Goal: Transaction & Acquisition: Obtain resource

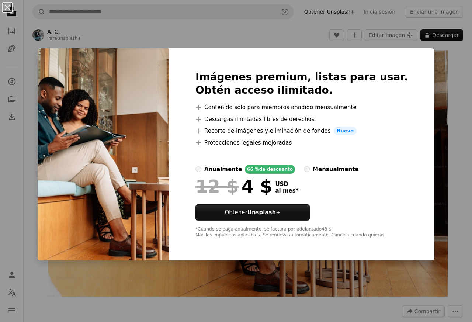
click at [46, 8] on div "An X shape Imágenes premium, listas para usar. Obtén acceso ilimitado. A plus s…" at bounding box center [236, 161] width 472 height 322
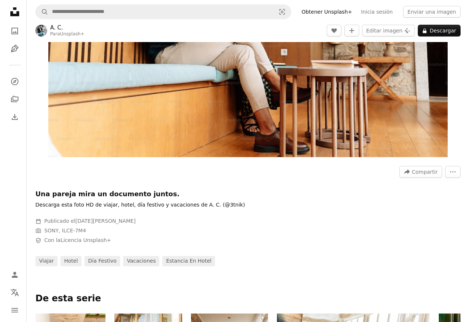
scroll to position [177, 0]
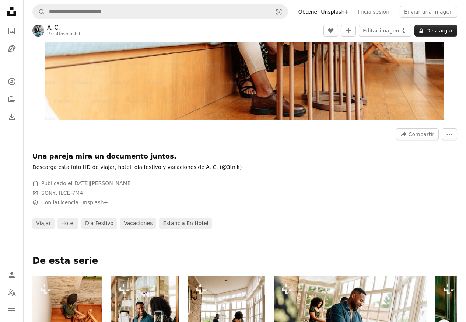
click at [436, 31] on button "A lock Descargar" at bounding box center [436, 31] width 43 height 12
